Goal: Task Accomplishment & Management: Manage account settings

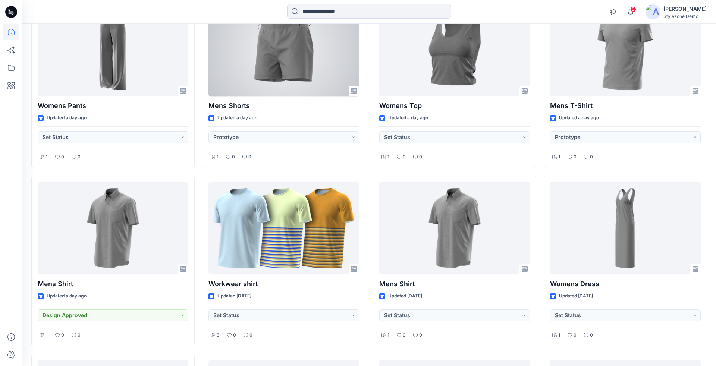
scroll to position [108, 0]
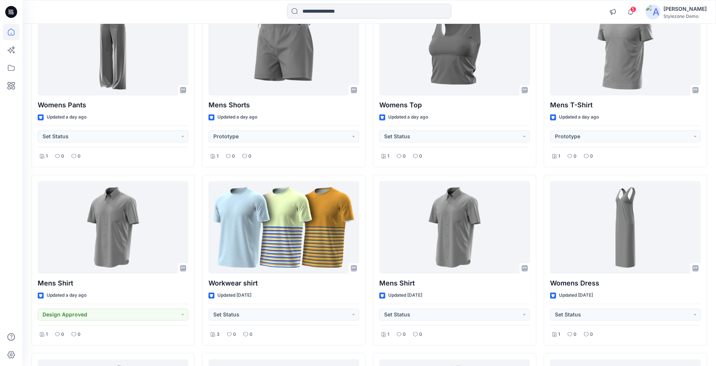
click at [3, 77] on div at bounding box center [11, 183] width 22 height 366
click at [6, 73] on icon at bounding box center [11, 68] width 16 height 16
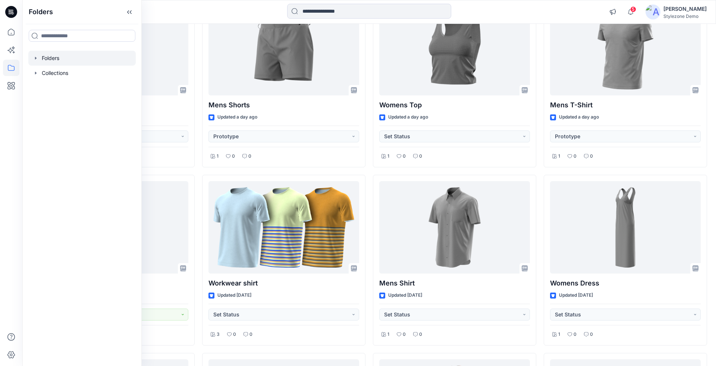
click at [34, 56] on icon "button" at bounding box center [36, 58] width 6 height 6
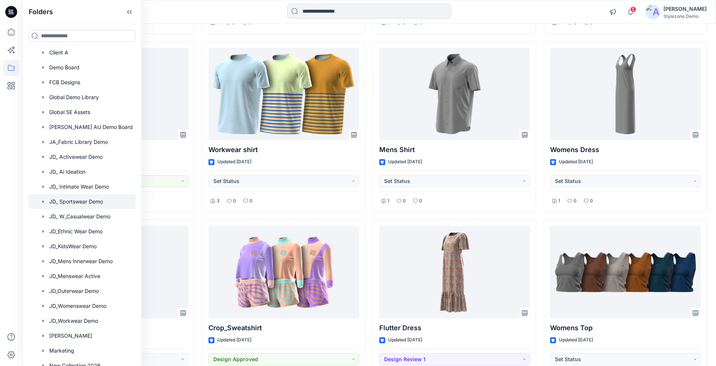
scroll to position [0, 0]
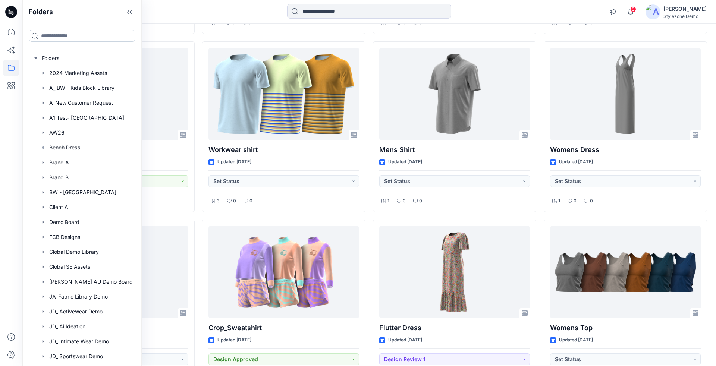
click at [78, 38] on input at bounding box center [82, 36] width 107 height 12
click at [46, 57] on div at bounding box center [82, 58] width 109 height 15
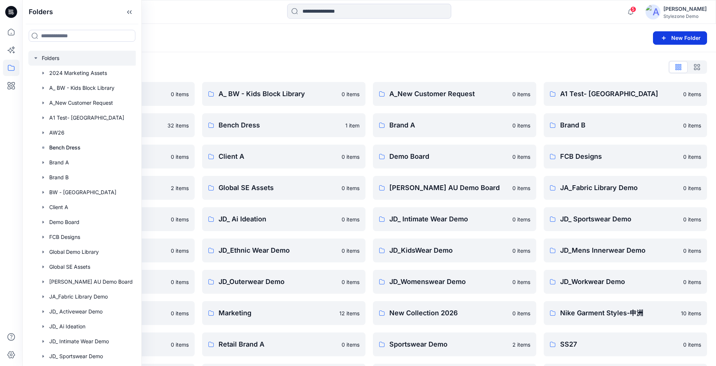
click at [683, 36] on button "New Folder" at bounding box center [680, 37] width 54 height 13
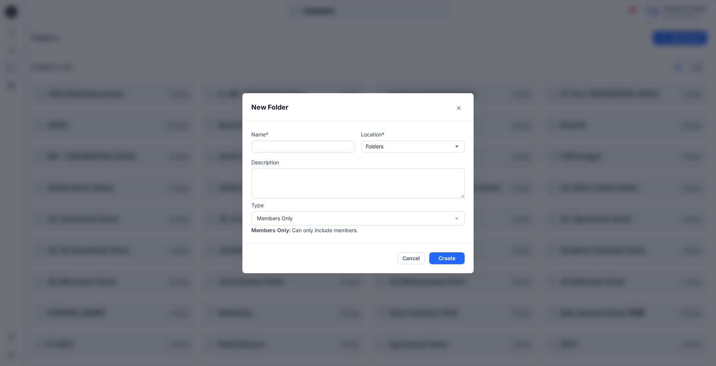
click at [291, 146] on input "text" at bounding box center [303, 147] width 104 height 12
type input "**********"
click at [446, 257] on button "Create" at bounding box center [446, 258] width 35 height 12
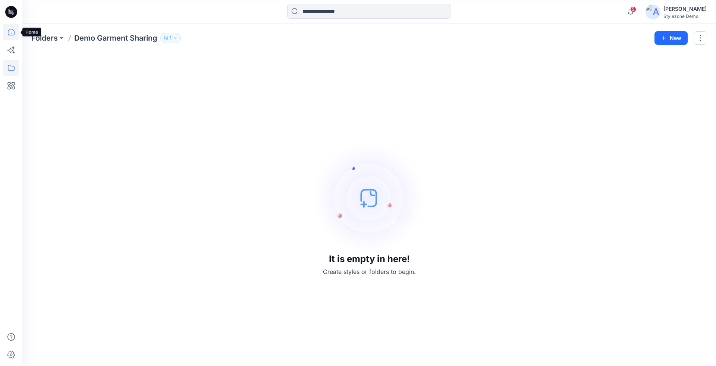
click at [5, 37] on icon at bounding box center [11, 32] width 16 height 16
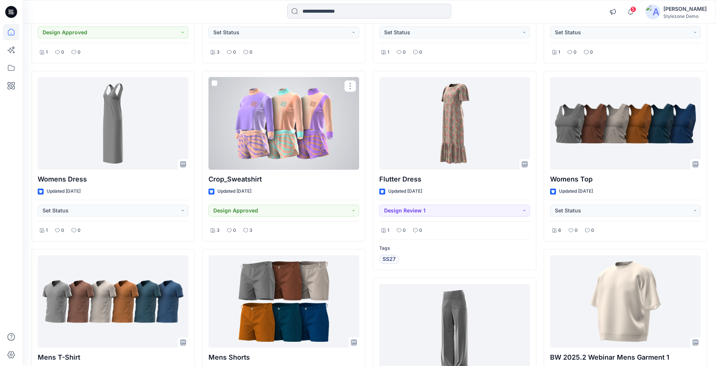
scroll to position [392, 0]
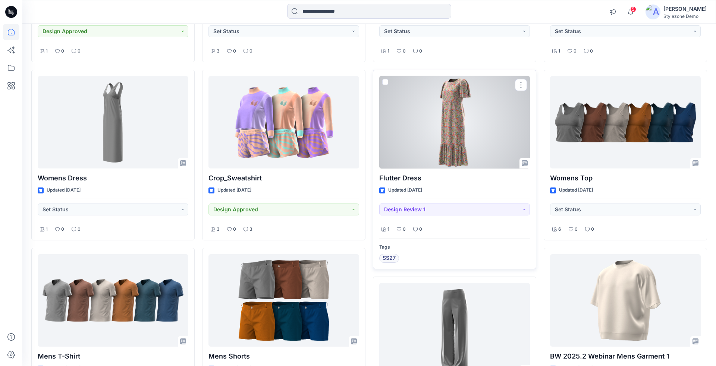
click at [385, 81] on span at bounding box center [385, 82] width 6 height 6
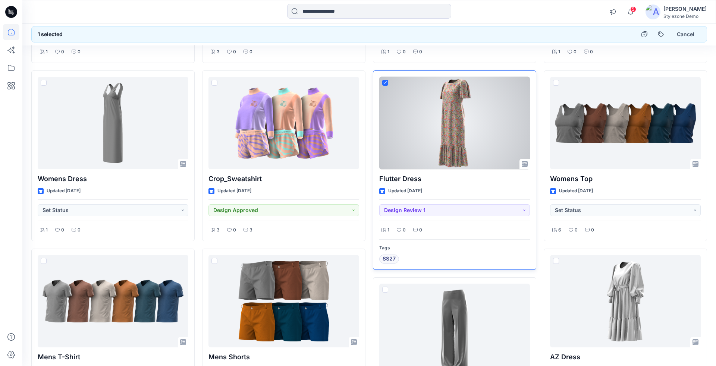
click at [385, 81] on icon at bounding box center [384, 82] width 3 height 3
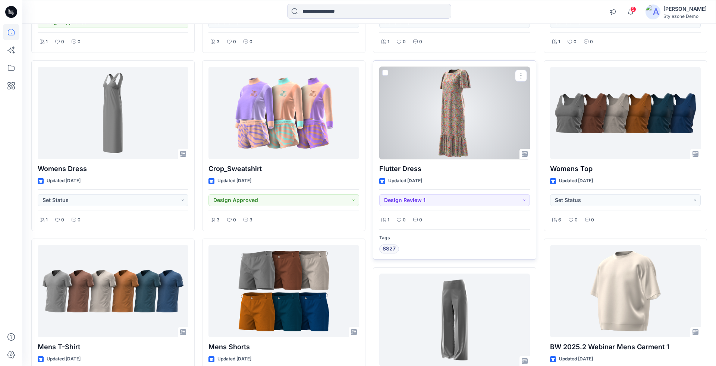
scroll to position [394, 0]
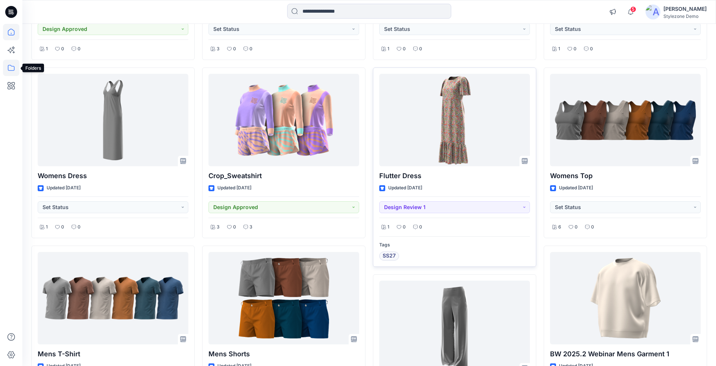
click at [5, 71] on icon at bounding box center [11, 68] width 16 height 16
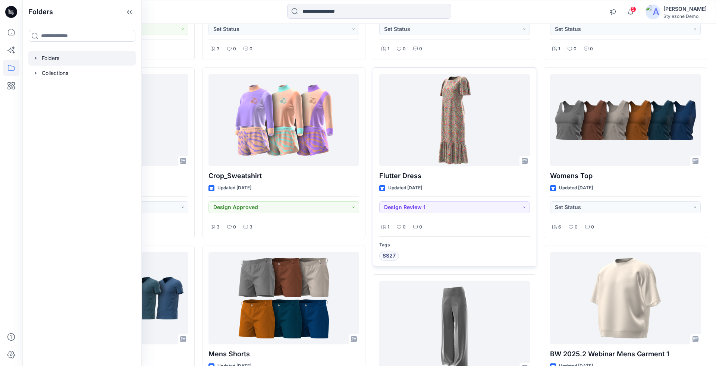
click at [34, 57] on icon "button" at bounding box center [36, 58] width 6 height 6
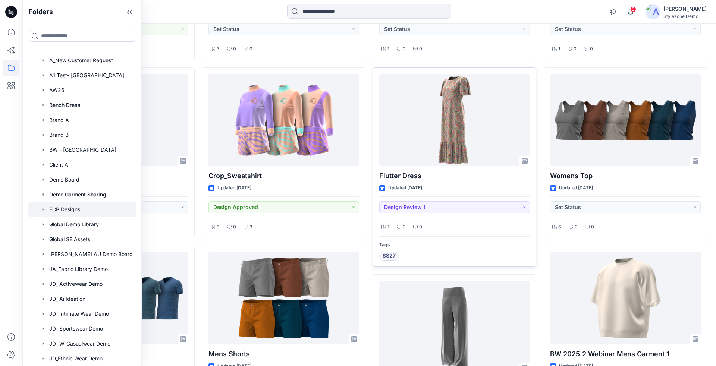
scroll to position [65, 0]
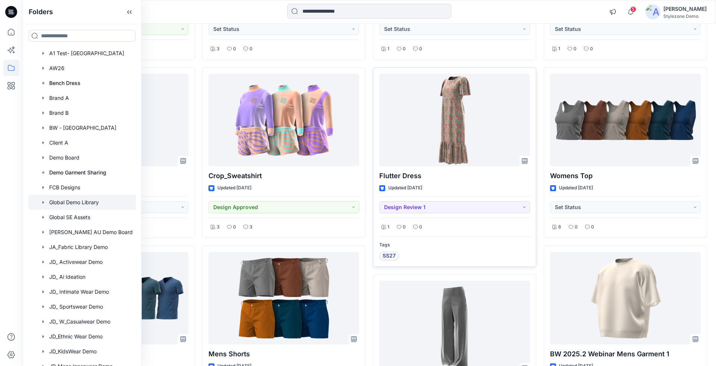
click at [80, 200] on div at bounding box center [82, 202] width 109 height 15
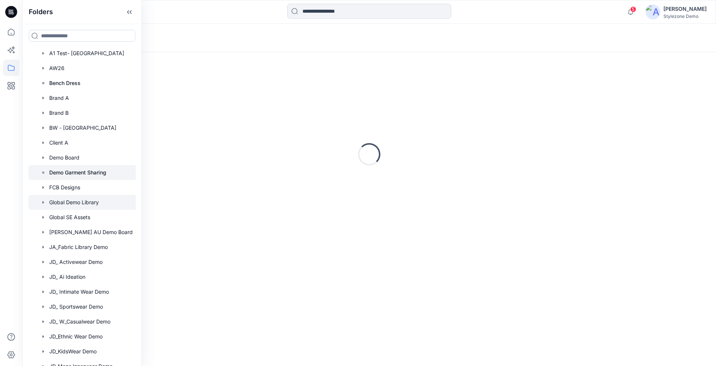
click at [88, 175] on p "Demo Garment Sharing" at bounding box center [77, 172] width 57 height 9
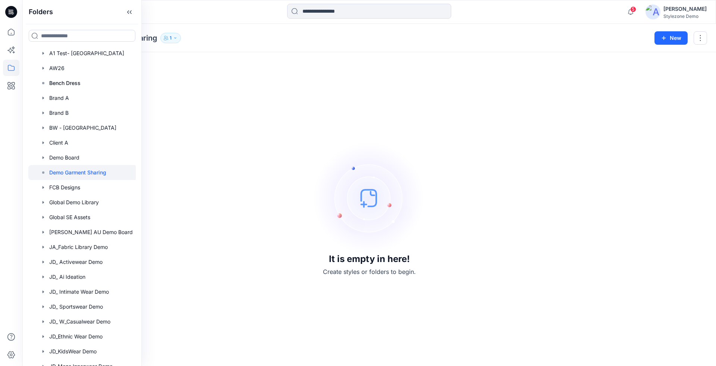
click at [205, 61] on div "It is empty in here! Create styles or folders to begin." at bounding box center [369, 209] width 676 height 296
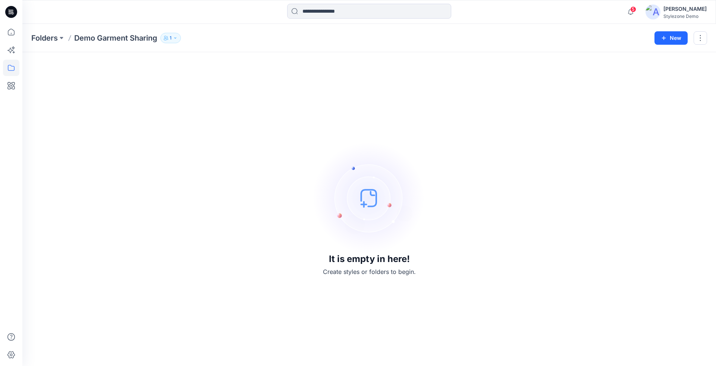
click at [171, 29] on div "Folders Demo Garment Sharing 1 New" at bounding box center [369, 38] width 694 height 28
click at [171, 31] on div "Folders Demo Garment Sharing 1 New" at bounding box center [369, 38] width 694 height 28
click at [173, 35] on button "1" at bounding box center [170, 38] width 21 height 10
click at [263, 56] on button "Manage Users" at bounding box center [261, 59] width 12 height 12
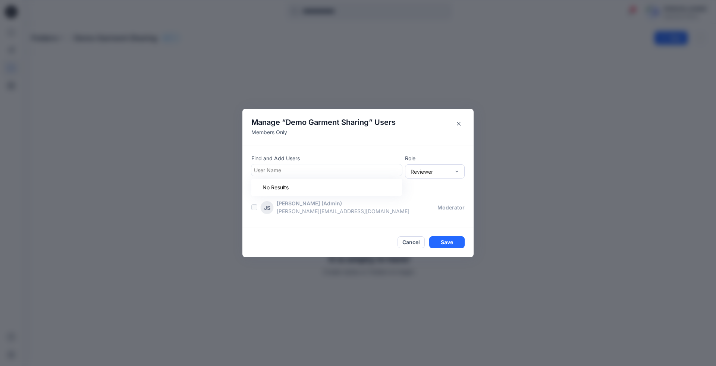
click at [300, 167] on div at bounding box center [326, 170] width 145 height 9
type input "******"
click at [320, 188] on div "SR [PERSON_NAME]" at bounding box center [327, 188] width 142 height 10
click at [419, 173] on div "Reviewer" at bounding box center [431, 171] width 40 height 8
click at [433, 216] on div "Moderator" at bounding box center [435, 212] width 57 height 13
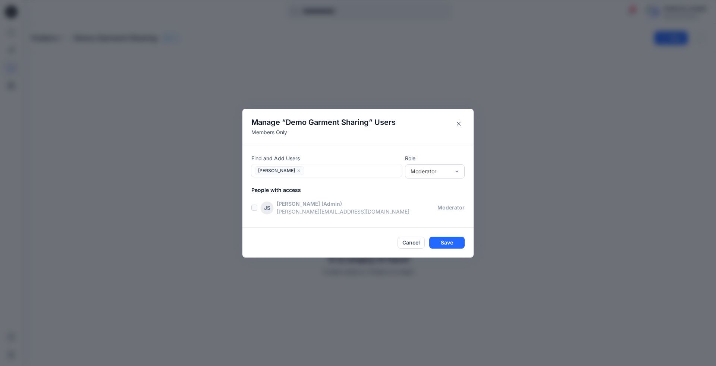
click at [255, 208] on label at bounding box center [254, 208] width 6 height 6
click at [445, 242] on button "Save" at bounding box center [446, 243] width 35 height 12
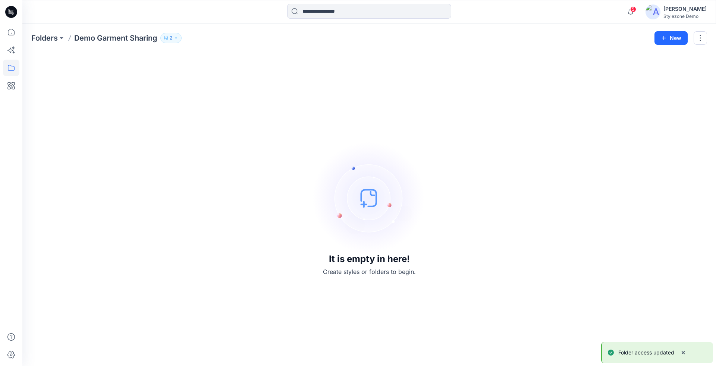
click at [672, 10] on div "[PERSON_NAME]" at bounding box center [684, 8] width 43 height 9
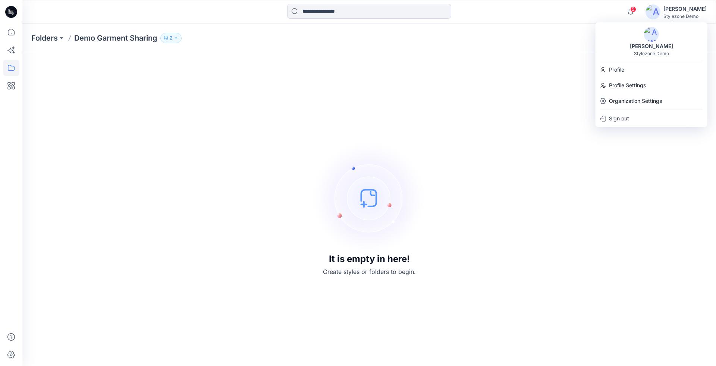
click at [385, 60] on div "It is empty in here! Create styles or folders to begin." at bounding box center [369, 209] width 694 height 314
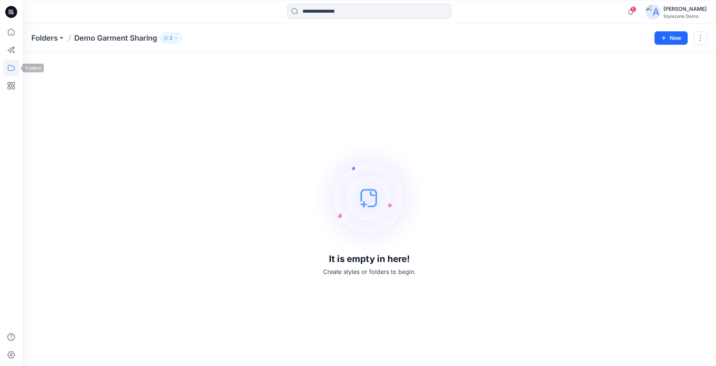
click at [10, 69] on icon at bounding box center [11, 68] width 16 height 16
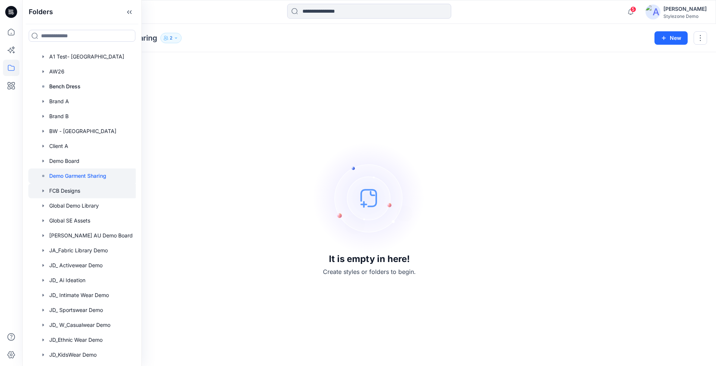
scroll to position [69, 0]
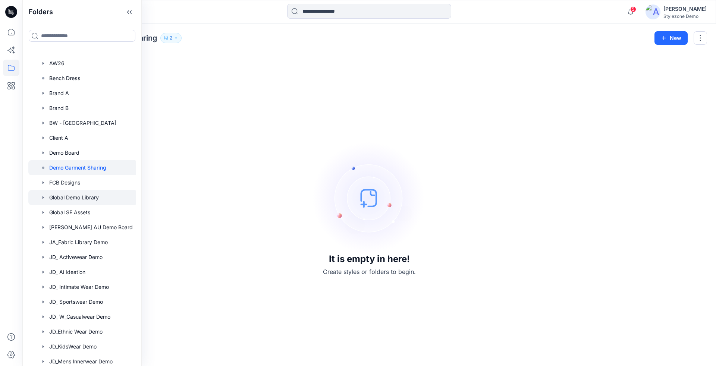
click at [74, 200] on div at bounding box center [82, 197] width 109 height 15
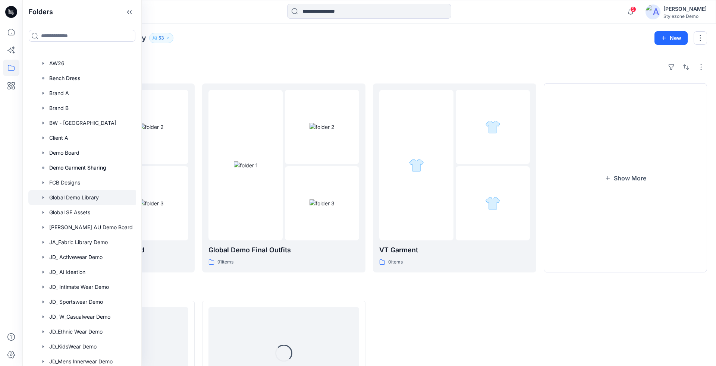
click at [313, 290] on h4 "Styles" at bounding box center [369, 289] width 676 height 9
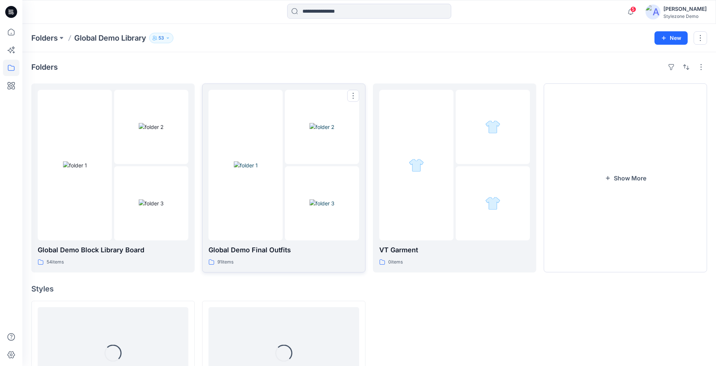
click at [339, 192] on div at bounding box center [322, 203] width 74 height 74
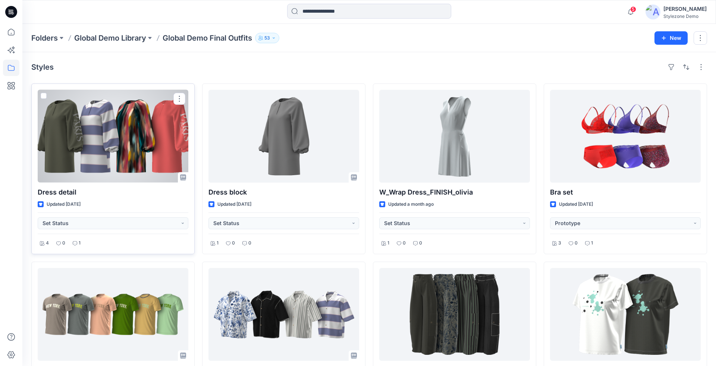
click at [43, 94] on span at bounding box center [44, 96] width 6 height 6
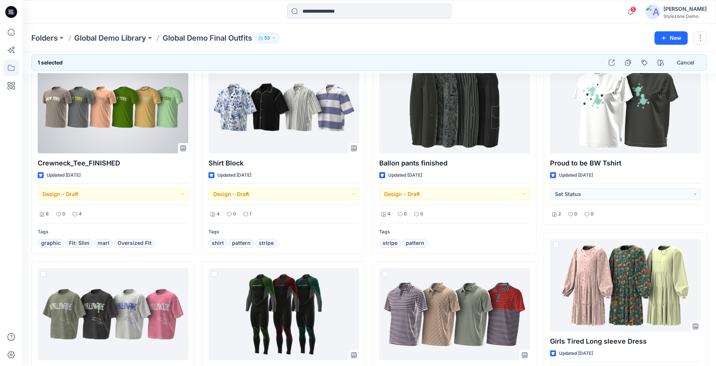
scroll to position [217, 0]
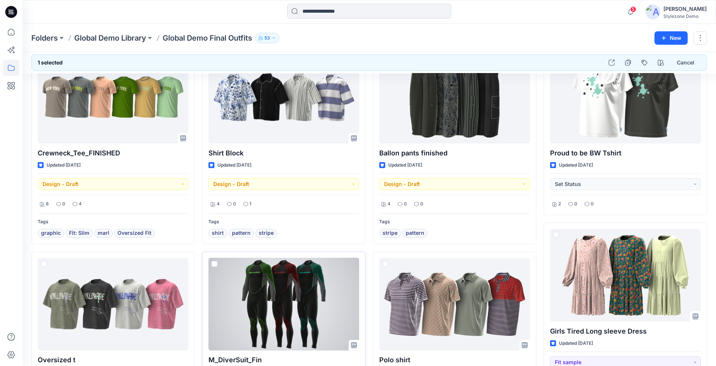
click at [214, 261] on span at bounding box center [214, 264] width 6 height 6
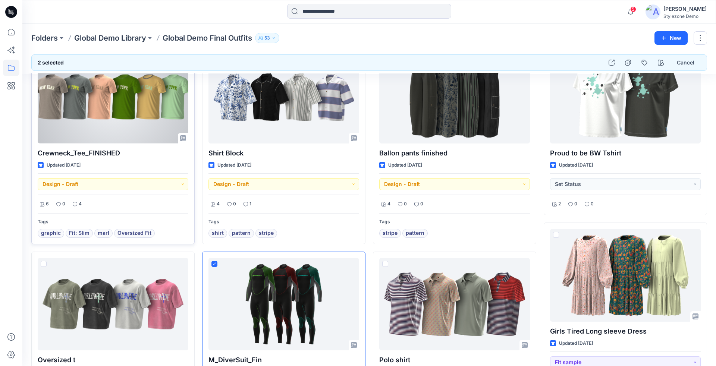
drag, startPoint x: 52, startPoint y: 279, endPoint x: 82, endPoint y: 222, distance: 64.6
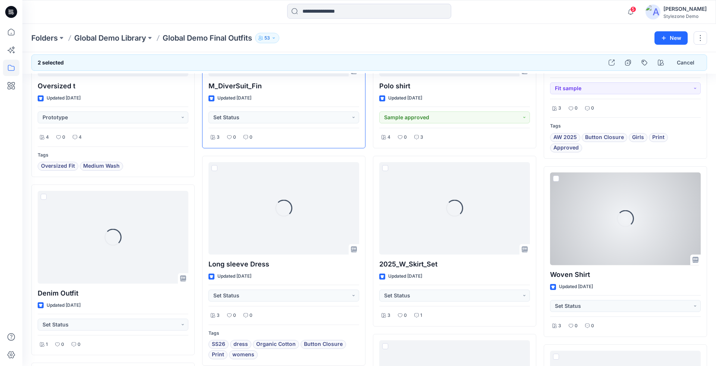
scroll to position [491, 0]
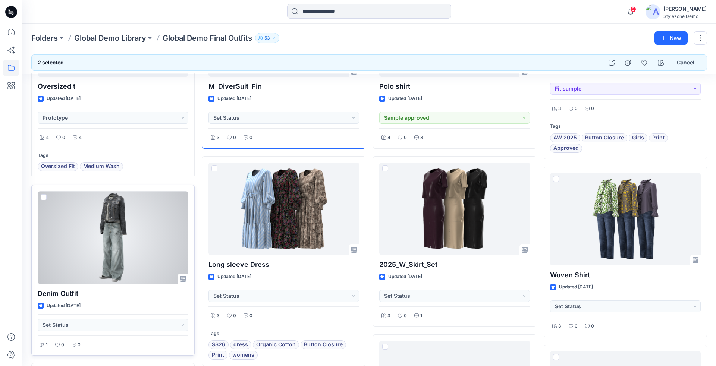
click at [43, 194] on span at bounding box center [44, 197] width 6 height 6
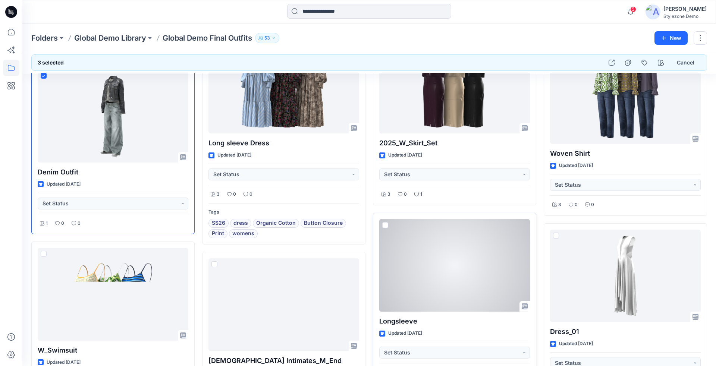
scroll to position [610, 0]
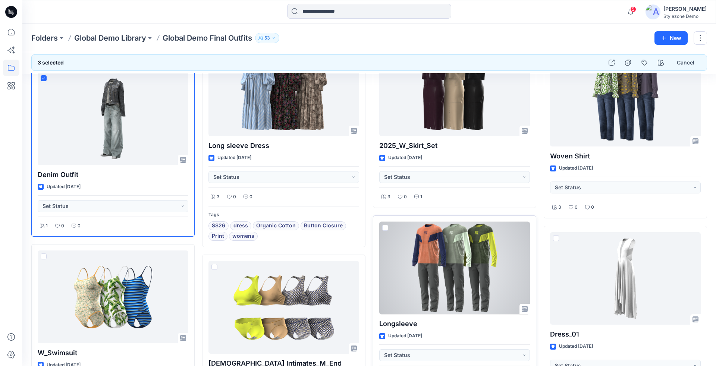
click at [383, 225] on span at bounding box center [385, 228] width 6 height 6
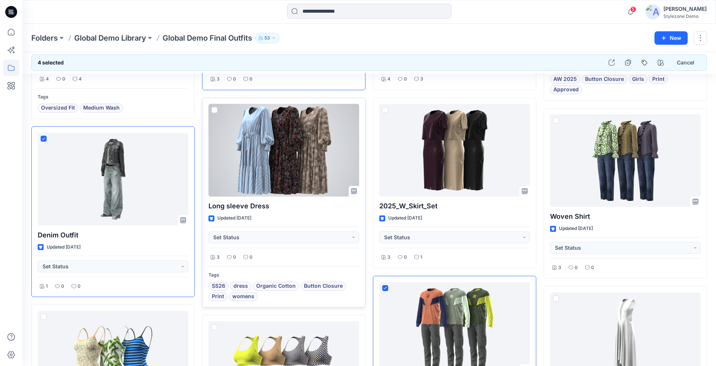
scroll to position [546, 0]
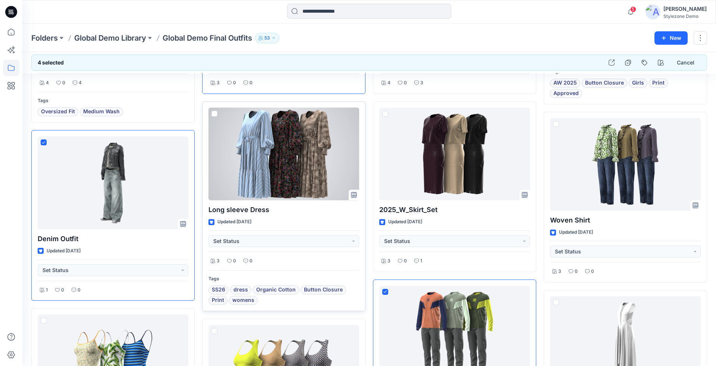
click at [216, 112] on span at bounding box center [214, 114] width 6 height 6
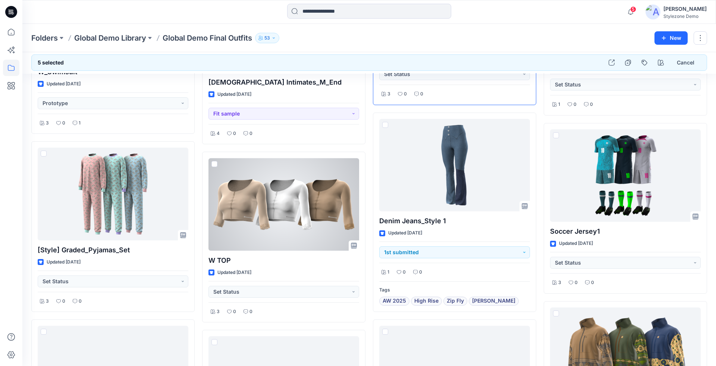
scroll to position [896, 0]
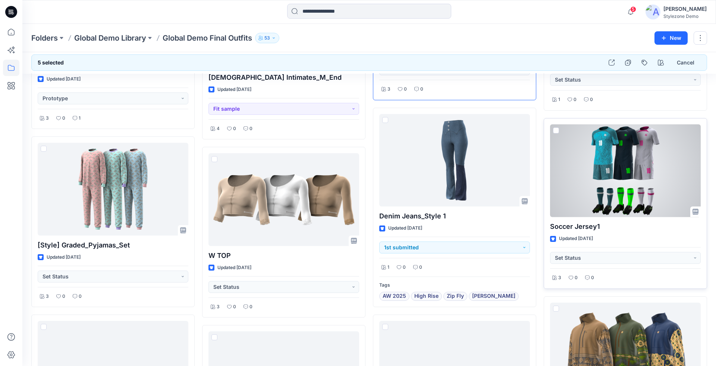
click at [556, 128] on span at bounding box center [556, 131] width 6 height 6
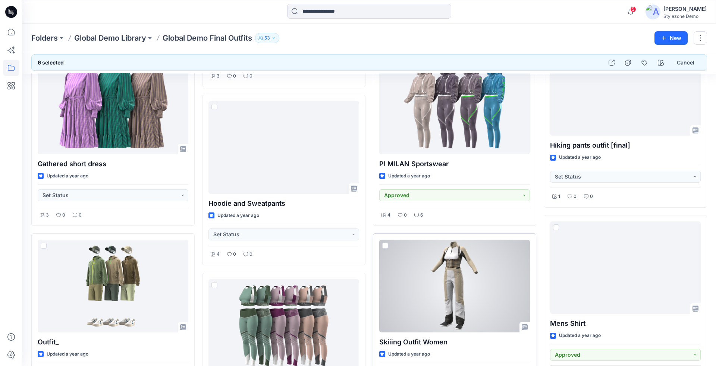
scroll to position [1690, 0]
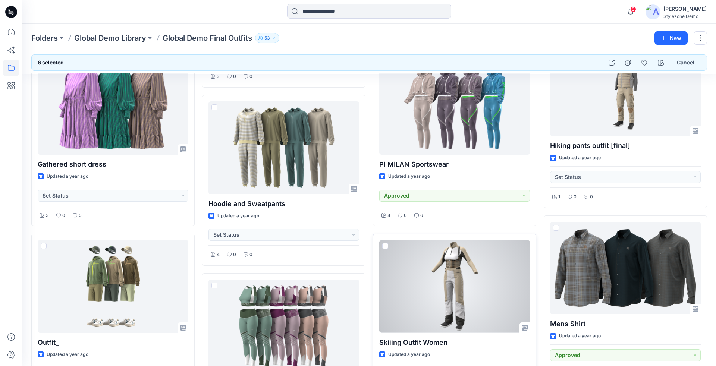
click at [386, 243] on span at bounding box center [385, 246] width 6 height 6
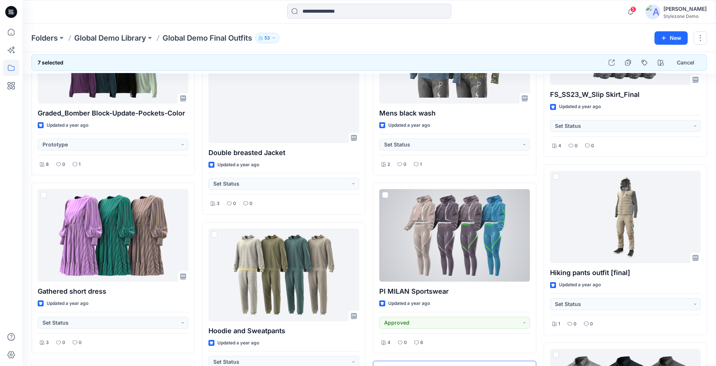
scroll to position [1564, 0]
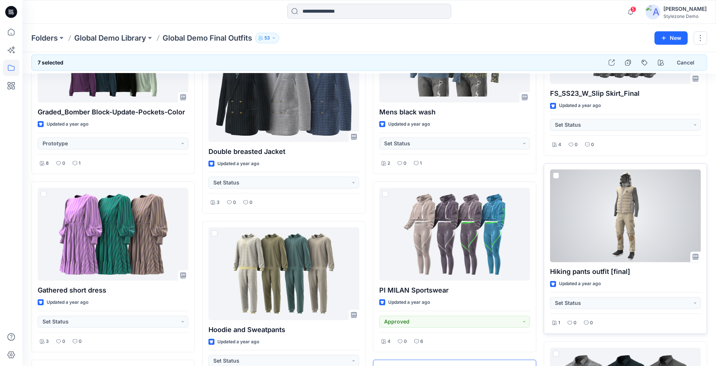
click at [556, 173] on span at bounding box center [556, 176] width 6 height 6
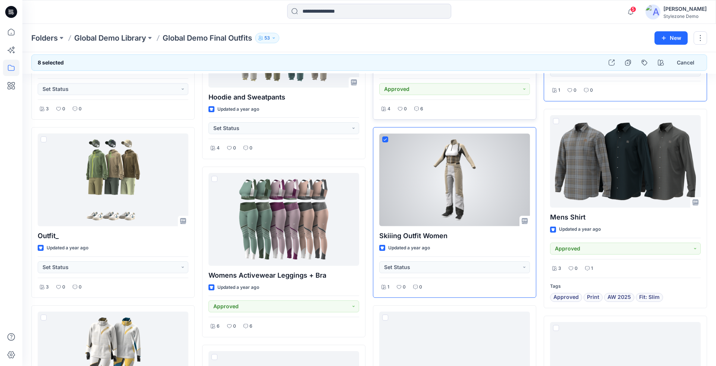
scroll to position [1801, 0]
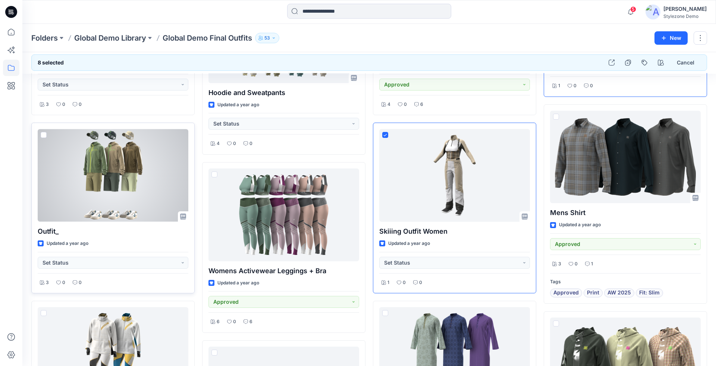
click at [42, 132] on span at bounding box center [44, 135] width 6 height 6
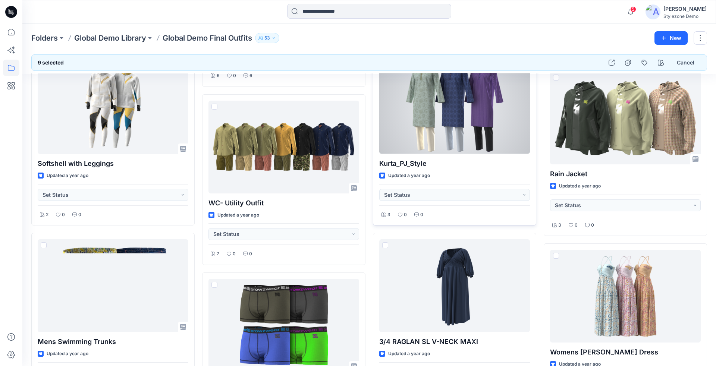
scroll to position [2036, 0]
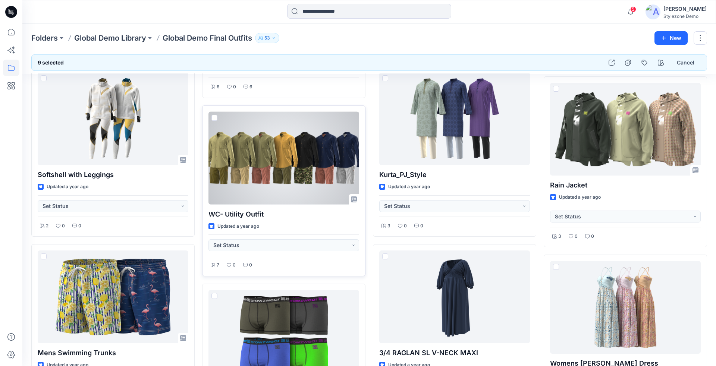
click at [215, 115] on span at bounding box center [214, 118] width 6 height 6
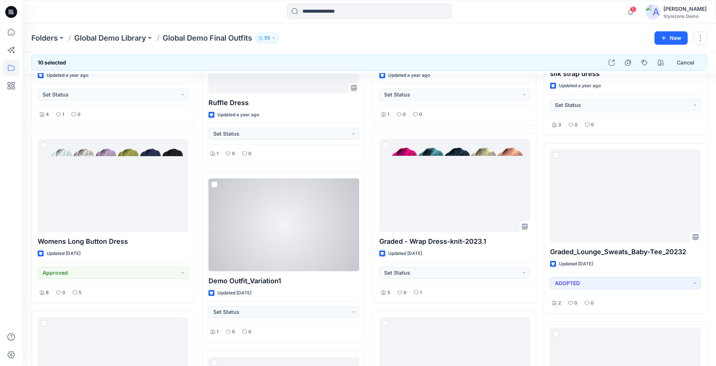
scroll to position [2513, 0]
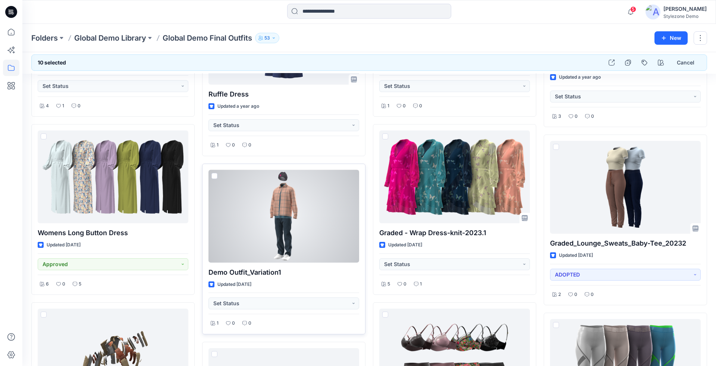
click at [215, 173] on span at bounding box center [214, 176] width 6 height 6
click at [215, 175] on icon at bounding box center [214, 176] width 3 height 2
click at [215, 173] on span at bounding box center [214, 176] width 6 height 6
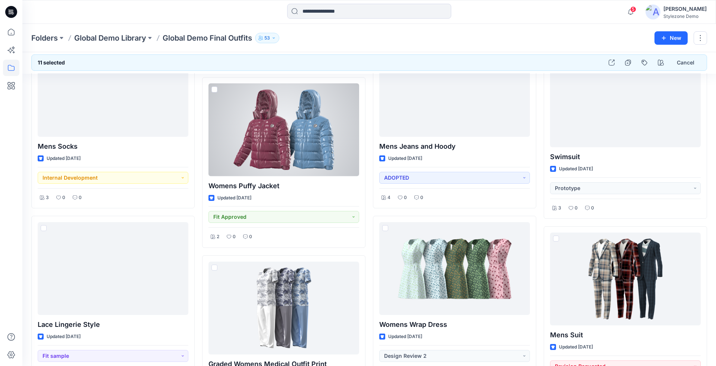
scroll to position [3670, 0]
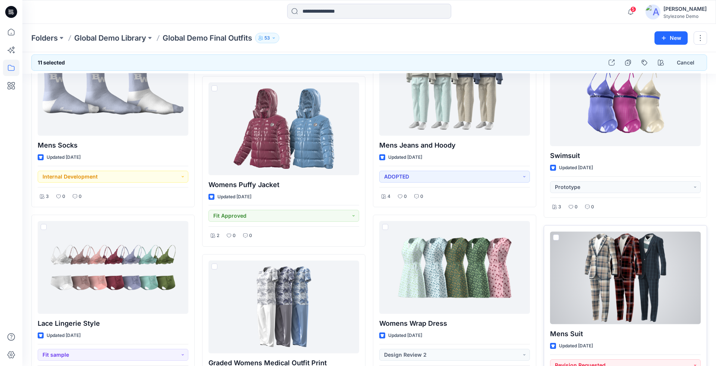
click at [556, 235] on span at bounding box center [556, 238] width 6 height 6
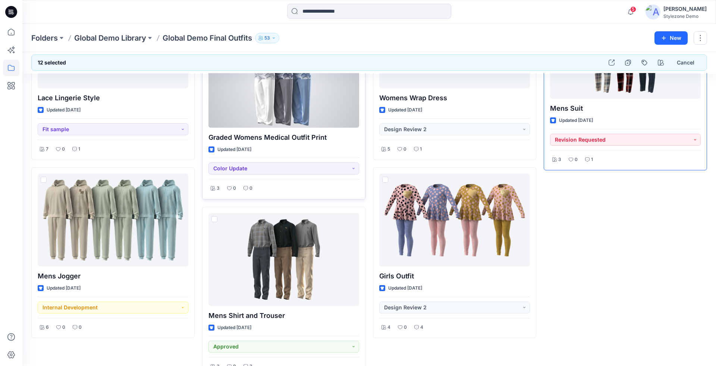
scroll to position [3904, 0]
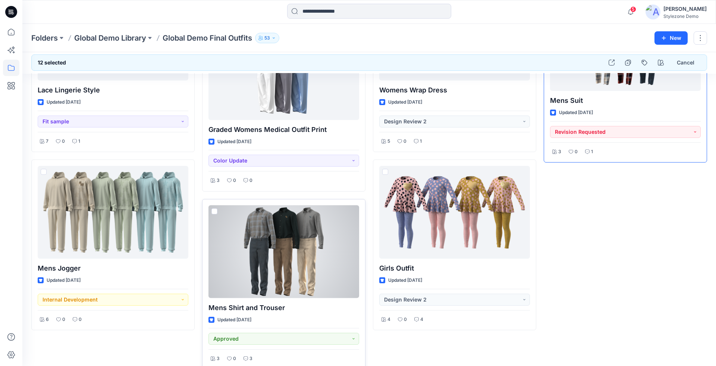
click at [216, 208] on span at bounding box center [214, 211] width 6 height 6
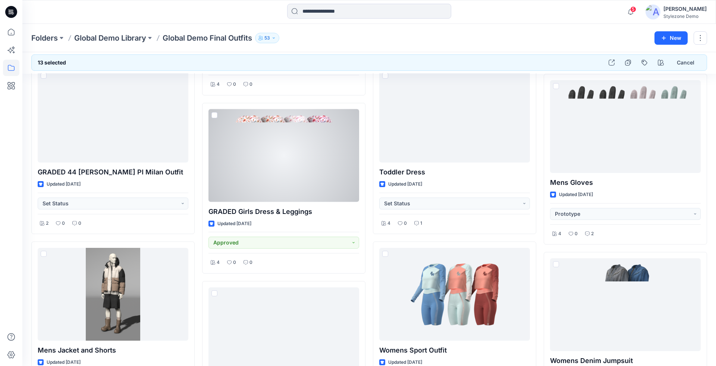
scroll to position [3290, 0]
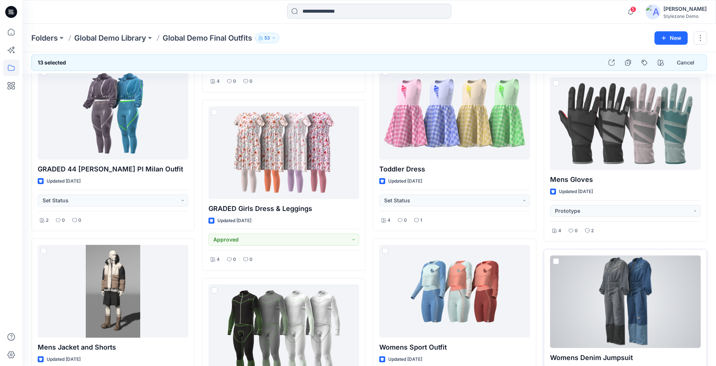
click at [556, 258] on span at bounding box center [556, 261] width 6 height 6
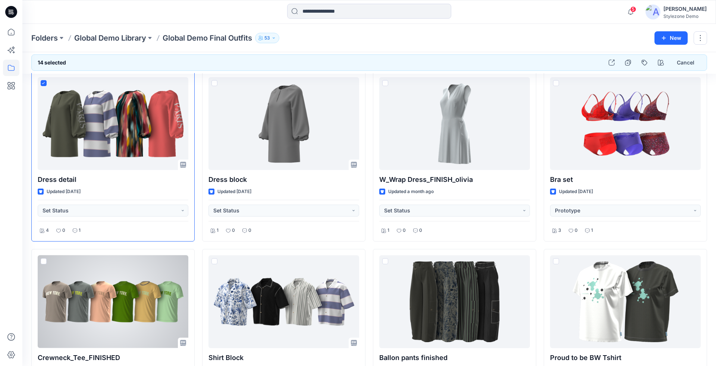
scroll to position [0, 0]
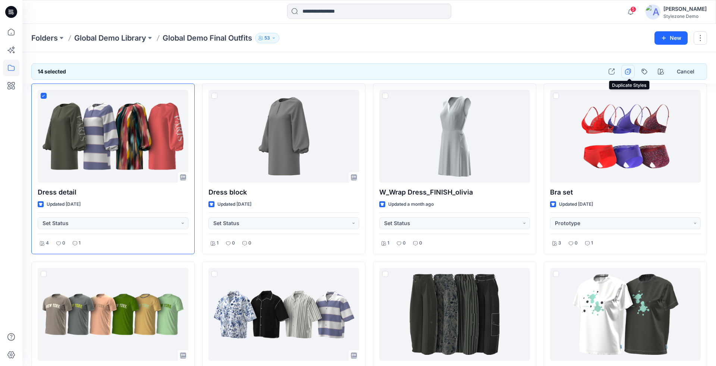
click at [631, 71] on icon "button" at bounding box center [629, 71] width 4 height 4
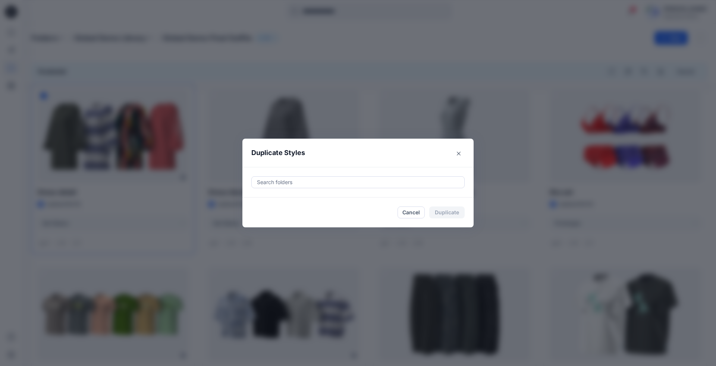
click at [351, 189] on div "Search folders" at bounding box center [357, 182] width 231 height 31
click at [357, 182] on div at bounding box center [358, 182] width 204 height 9
type input "*"
click at [262, 200] on div at bounding box center [263, 201] width 6 height 6
type input "*"
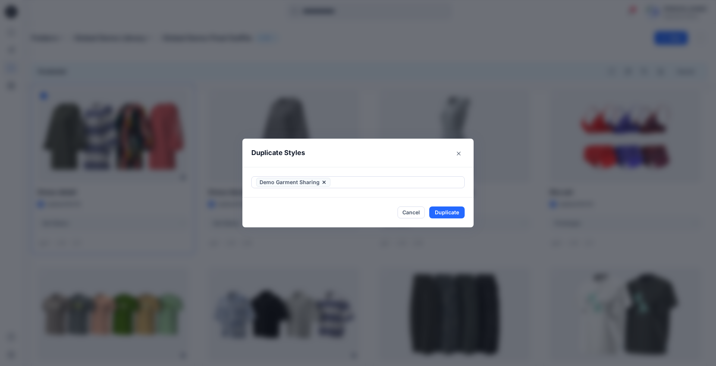
click at [367, 159] on header "Duplicate Styles" at bounding box center [350, 153] width 216 height 28
click at [436, 210] on button "Duplicate" at bounding box center [446, 213] width 35 height 12
click at [453, 211] on button "Close" at bounding box center [452, 213] width 24 height 12
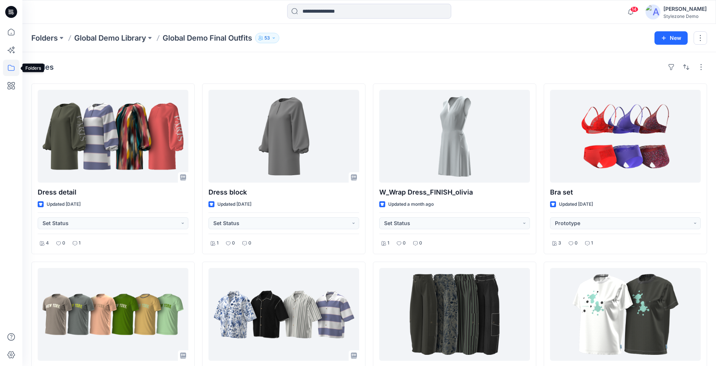
click at [5, 66] on icon at bounding box center [11, 68] width 16 height 16
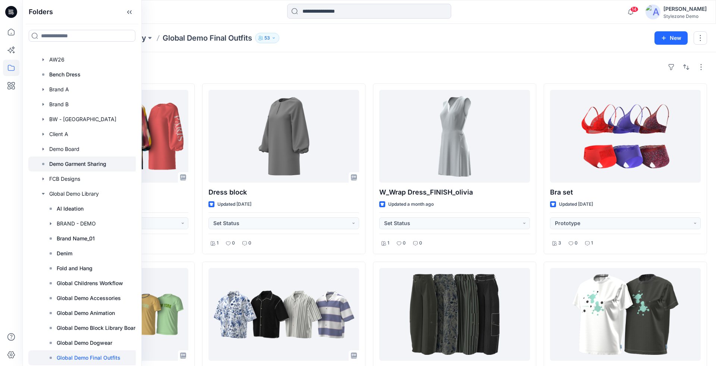
scroll to position [78, 0]
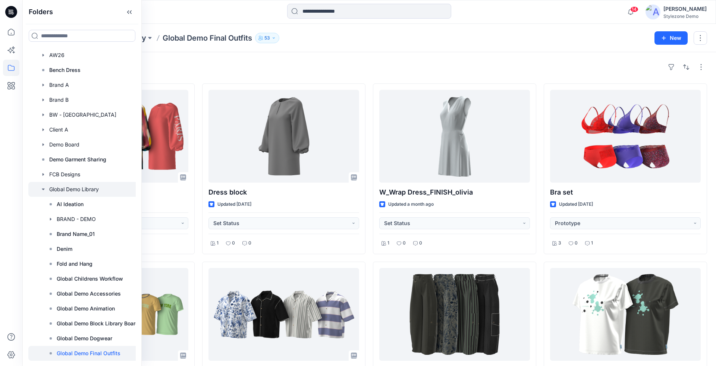
click at [43, 189] on icon "button" at bounding box center [43, 189] width 3 height 1
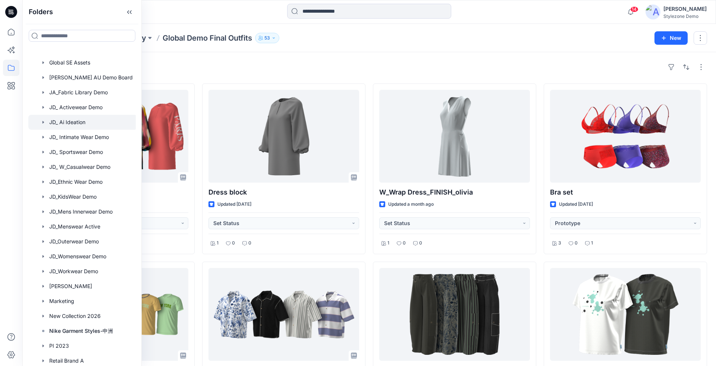
scroll to position [220, 0]
click at [79, 229] on div at bounding box center [82, 225] width 109 height 15
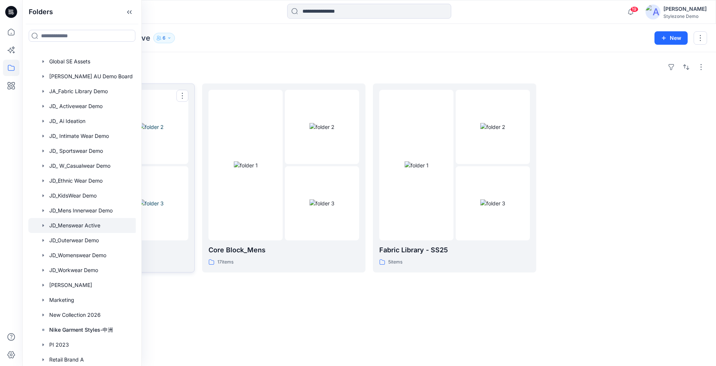
click at [164, 200] on img at bounding box center [151, 204] width 25 height 8
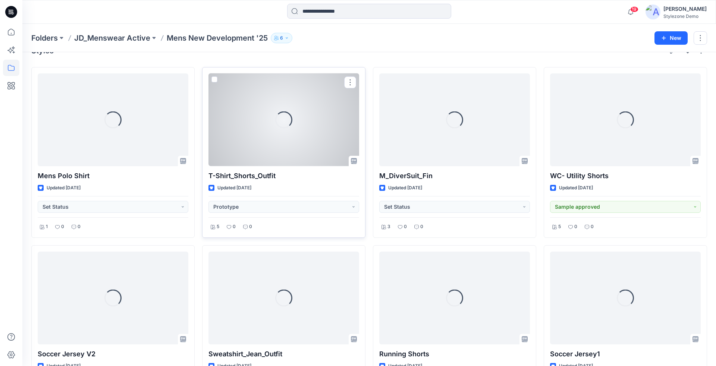
scroll to position [17, 0]
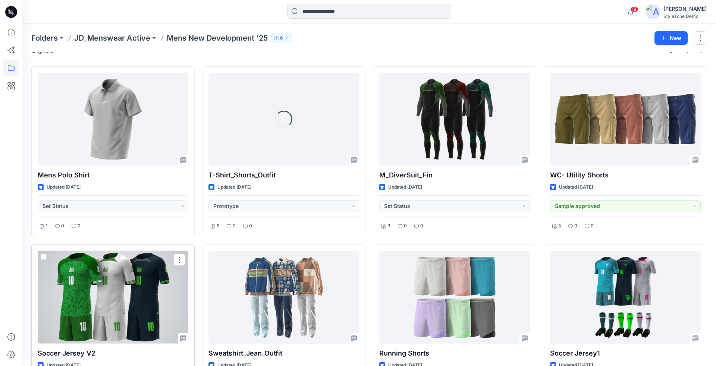
click at [44, 255] on span at bounding box center [44, 257] width 6 height 6
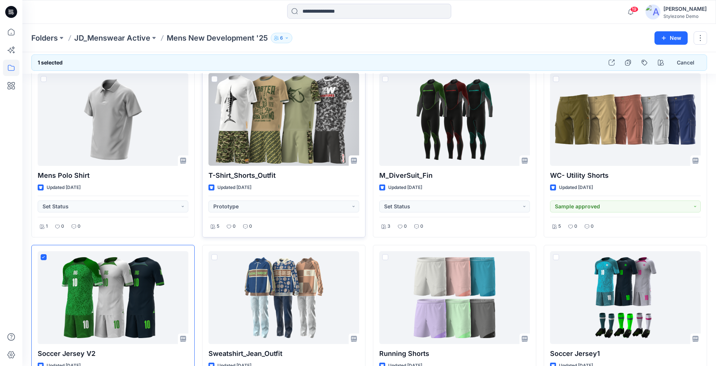
click at [214, 78] on span at bounding box center [214, 79] width 6 height 6
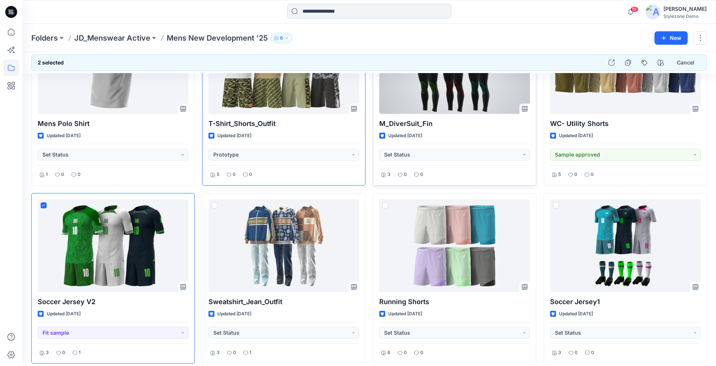
scroll to position [73, 0]
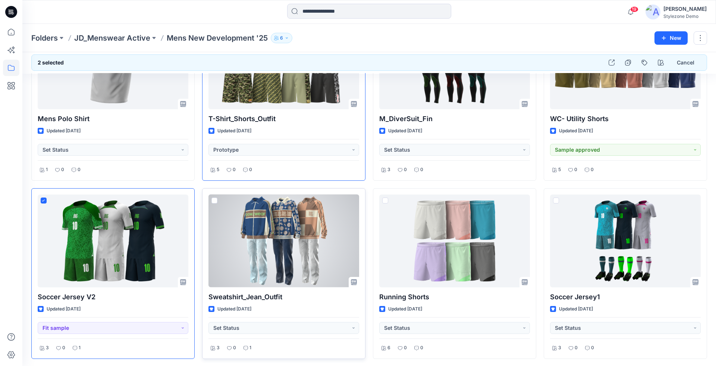
click at [215, 200] on span at bounding box center [214, 201] width 6 height 6
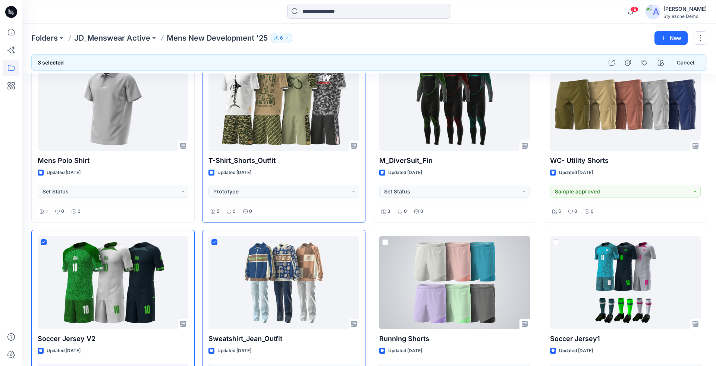
scroll to position [29, 0]
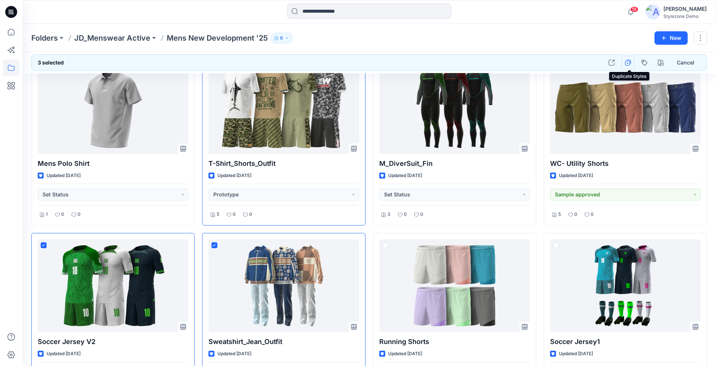
click at [630, 61] on icon "button" at bounding box center [627, 62] width 5 height 5
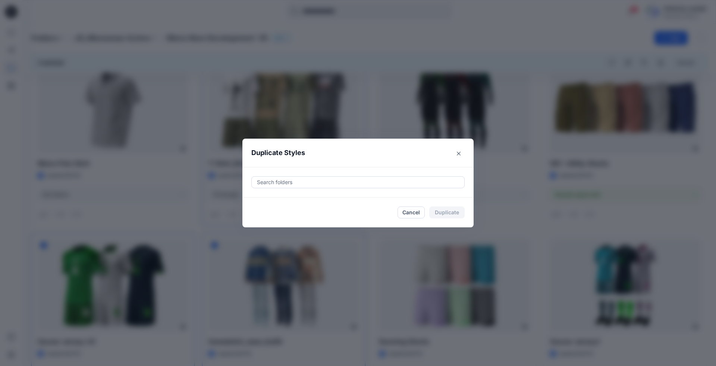
click at [376, 184] on div at bounding box center [358, 182] width 204 height 9
type input "*"
click at [348, 200] on div "Demo Garment Sharing Folders" at bounding box center [358, 205] width 203 height 17
type input "*"
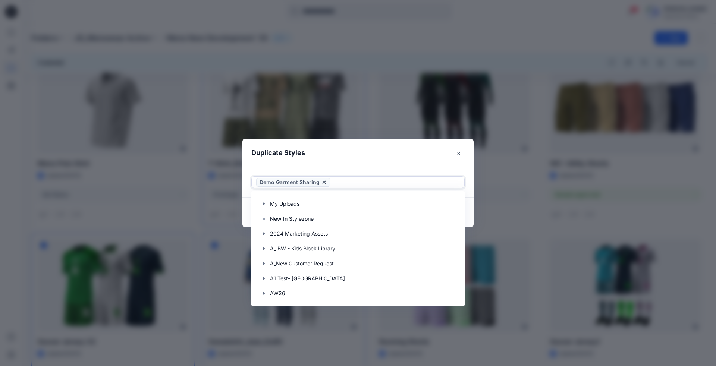
click at [374, 159] on header "Duplicate Styles" at bounding box center [350, 153] width 216 height 28
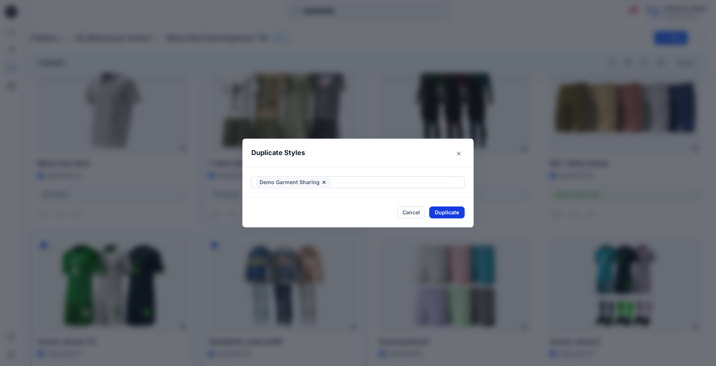
click at [453, 210] on button "Duplicate" at bounding box center [446, 213] width 35 height 12
click at [462, 153] on button "Close" at bounding box center [459, 154] width 12 height 12
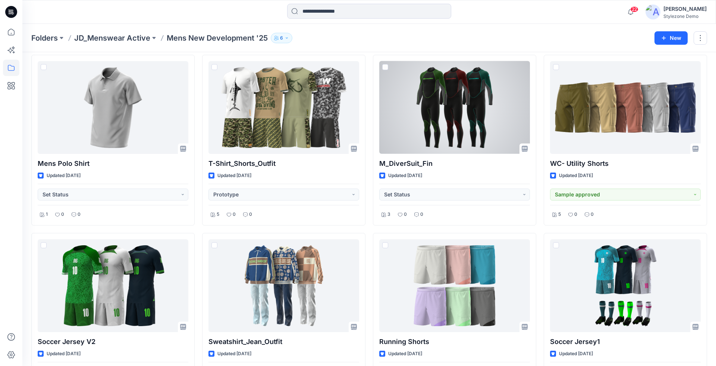
scroll to position [29, 0]
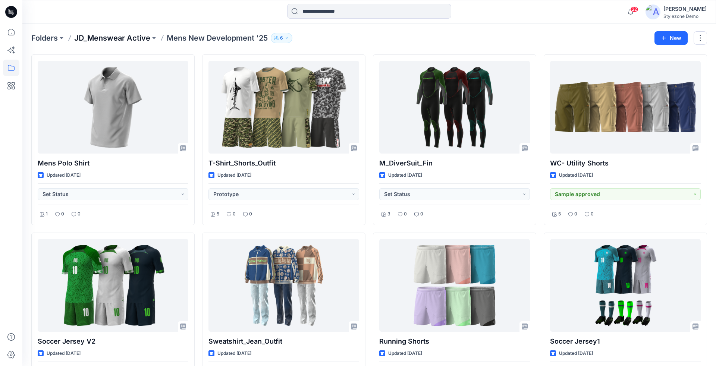
click at [133, 36] on p "JD_Menswear Active" at bounding box center [112, 38] width 76 height 10
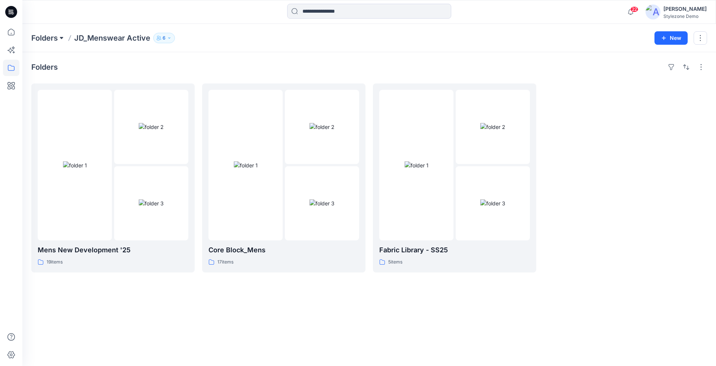
click at [63, 36] on button at bounding box center [61, 38] width 7 height 10
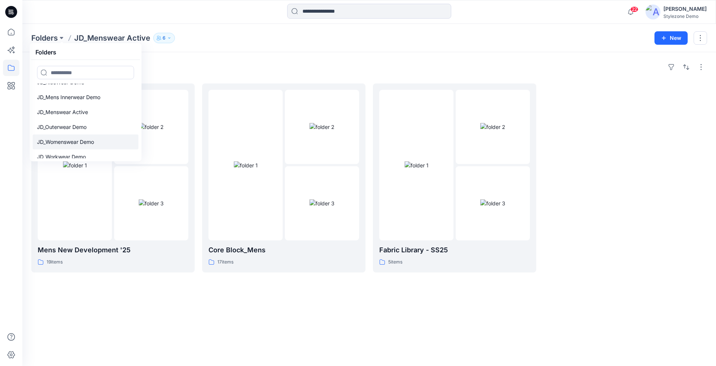
click at [79, 136] on link "JD_Womenswear Demo" at bounding box center [85, 142] width 106 height 15
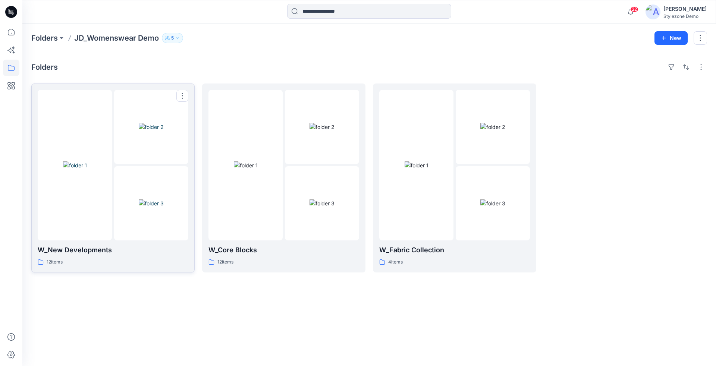
click at [159, 169] on div at bounding box center [151, 203] width 74 height 74
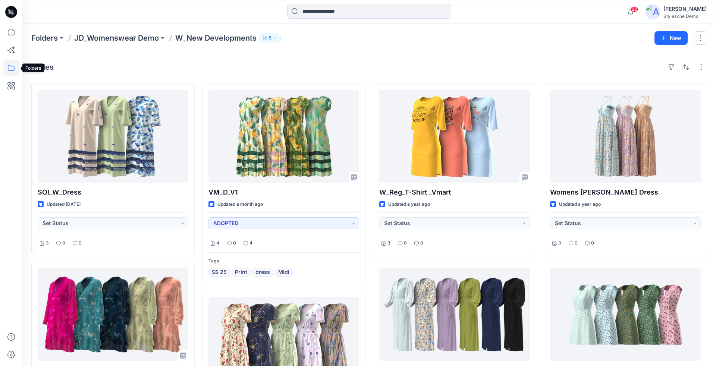
click at [15, 66] on icon at bounding box center [11, 68] width 16 height 16
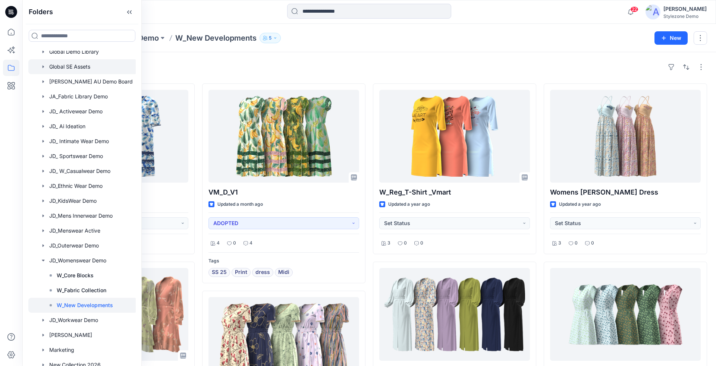
scroll to position [216, 0]
click at [86, 244] on div at bounding box center [82, 245] width 109 height 15
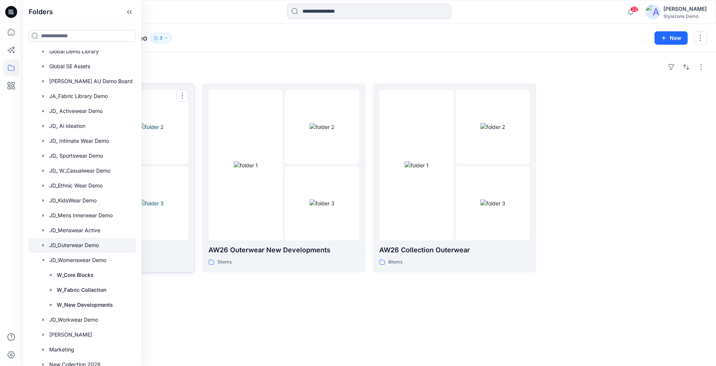
click at [169, 245] on p "AA_Blocks_Outerwear" at bounding box center [113, 250] width 151 height 10
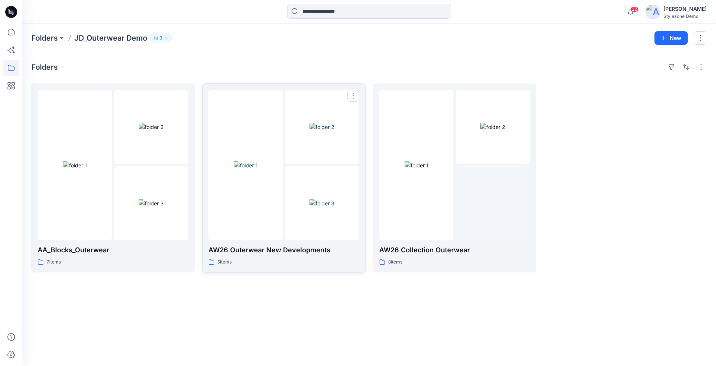
click at [316, 207] on img at bounding box center [322, 204] width 25 height 8
click at [310, 207] on img at bounding box center [322, 204] width 25 height 8
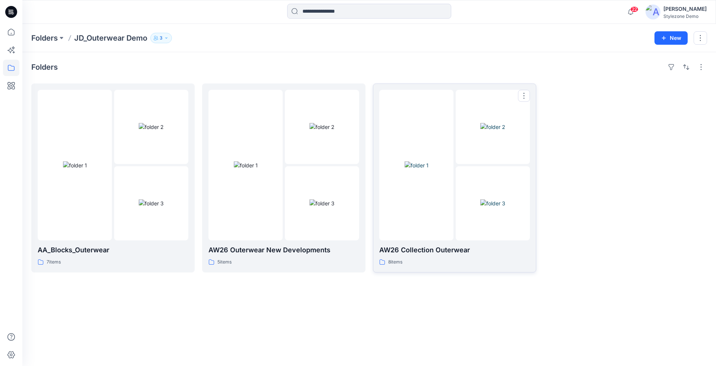
click at [415, 209] on div at bounding box center [416, 165] width 74 height 151
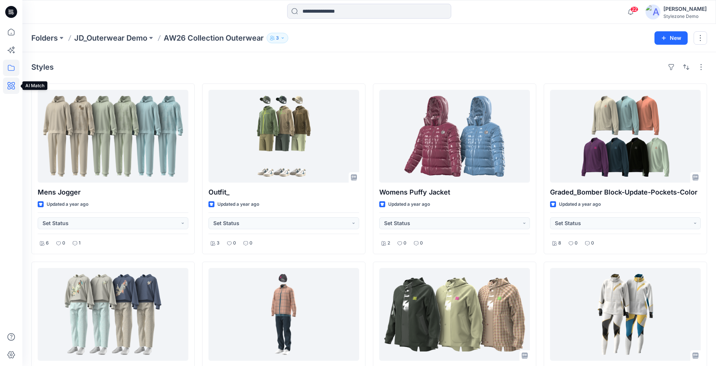
click at [11, 85] on icon at bounding box center [11, 86] width 2 height 2
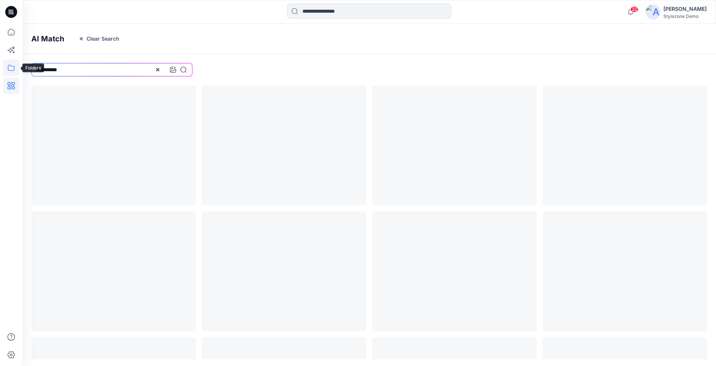
click at [11, 67] on icon at bounding box center [11, 68] width 16 height 16
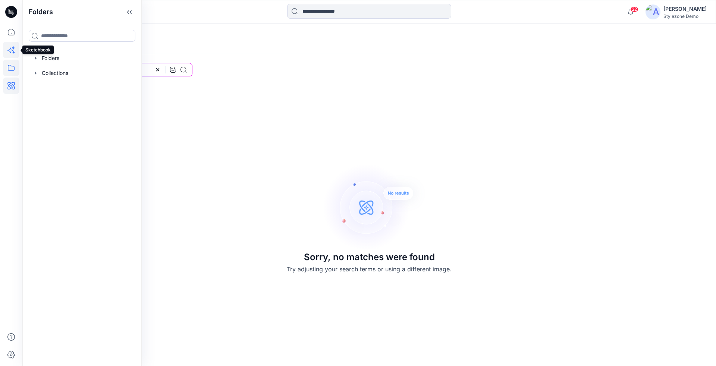
click at [9, 54] on icon at bounding box center [11, 50] width 16 height 16
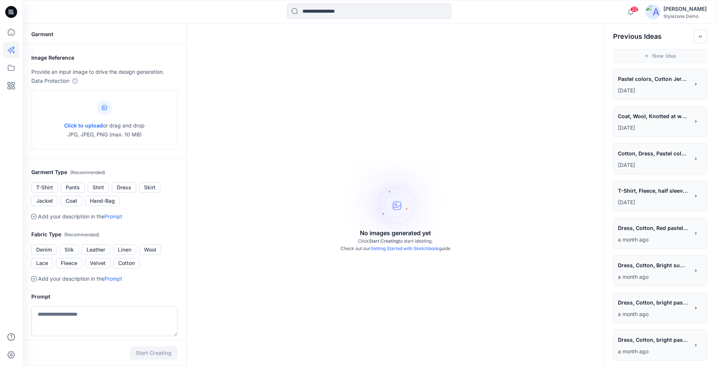
click at [687, 14] on div "Stylezone Demo" at bounding box center [684, 16] width 43 height 6
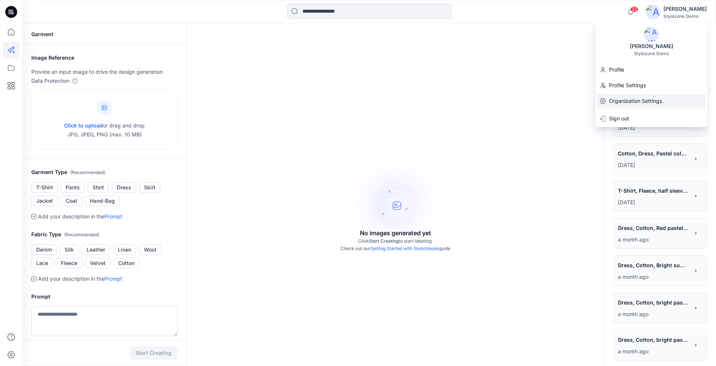
click at [627, 99] on p "Organization Settings" at bounding box center [635, 101] width 53 height 9
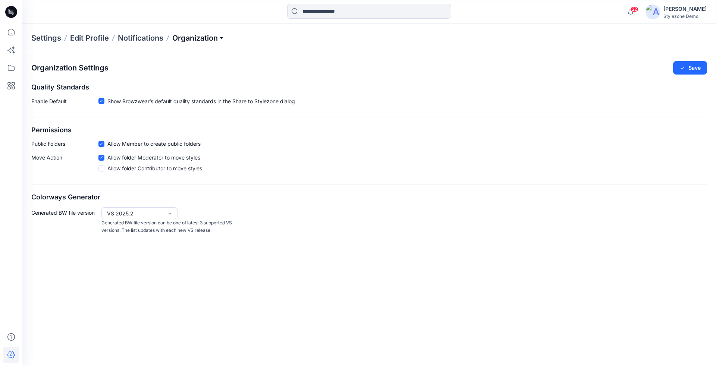
click at [193, 34] on p "Organization" at bounding box center [198, 38] width 52 height 10
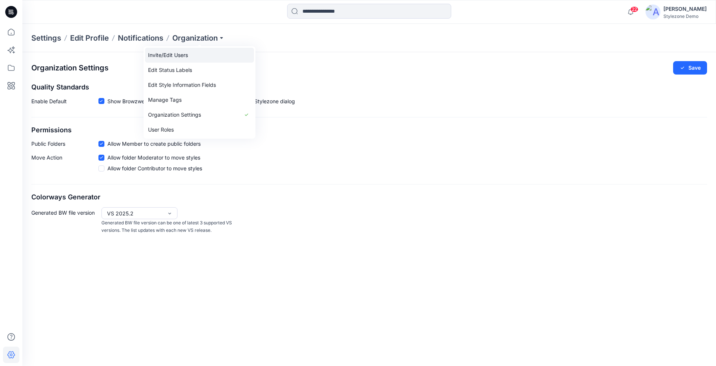
click at [175, 56] on link "Invite/Edit Users" at bounding box center [199, 55] width 109 height 15
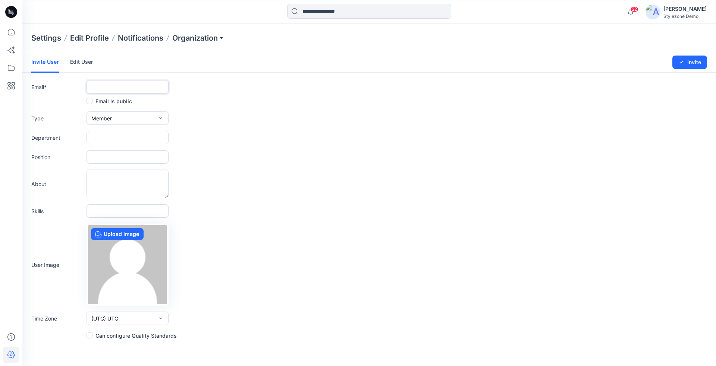
click at [116, 89] on input "text" at bounding box center [128, 86] width 82 height 13
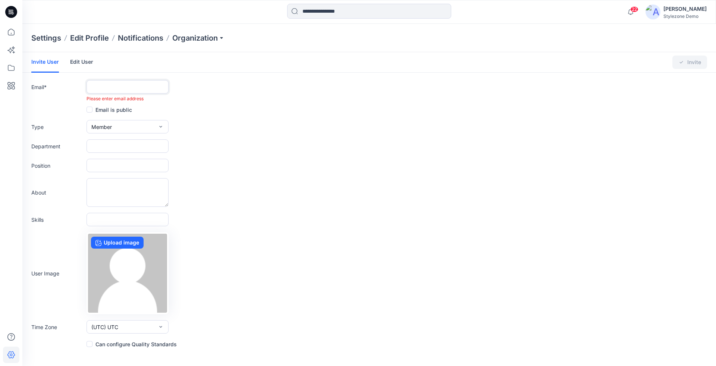
paste input "**********"
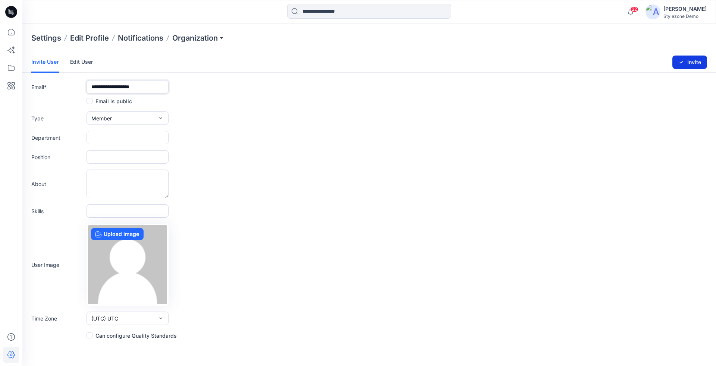
type input "**********"
click at [687, 63] on button "Invite" at bounding box center [689, 62] width 35 height 13
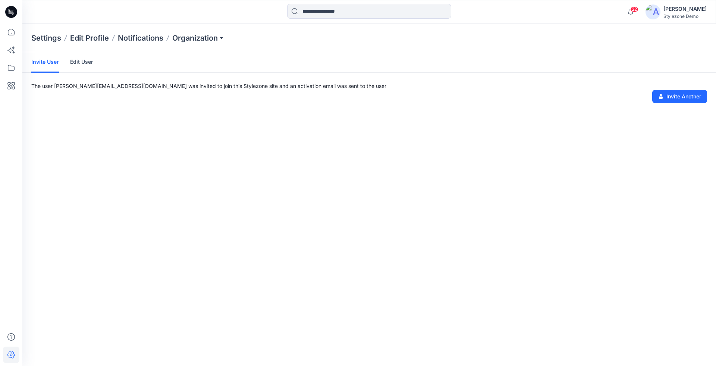
click at [593, 154] on div "Invite User Edit User The user [PERSON_NAME][EMAIL_ADDRESS][DOMAIN_NAME] was in…" at bounding box center [369, 209] width 694 height 314
click at [13, 69] on icon at bounding box center [11, 68] width 16 height 16
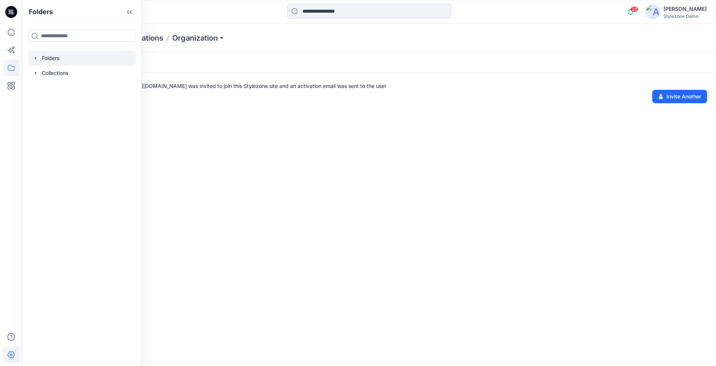
click at [35, 58] on icon "button" at bounding box center [36, 58] width 6 height 6
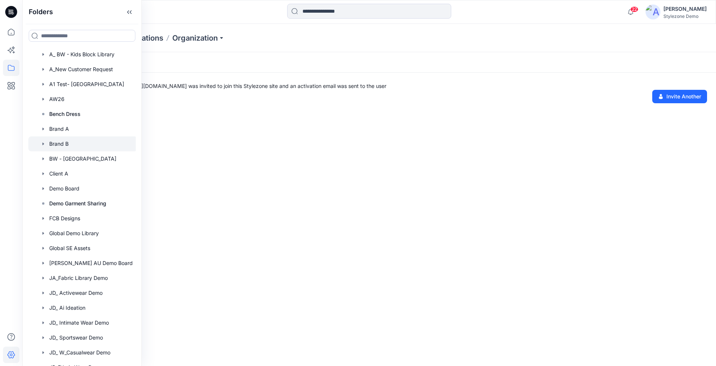
scroll to position [34, 0]
click at [89, 201] on p "Demo Garment Sharing" at bounding box center [77, 202] width 57 height 9
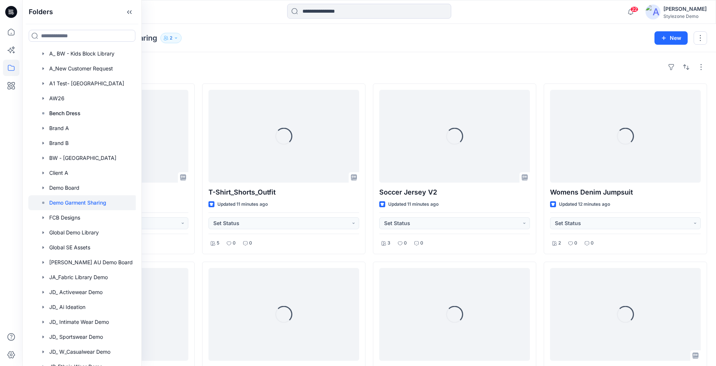
click at [267, 57] on div "Styles Loading... Sweatshirt_Jean_Outfit Updated 11 minutes ago Set Status 3 0 …" at bounding box center [369, 349] width 694 height 595
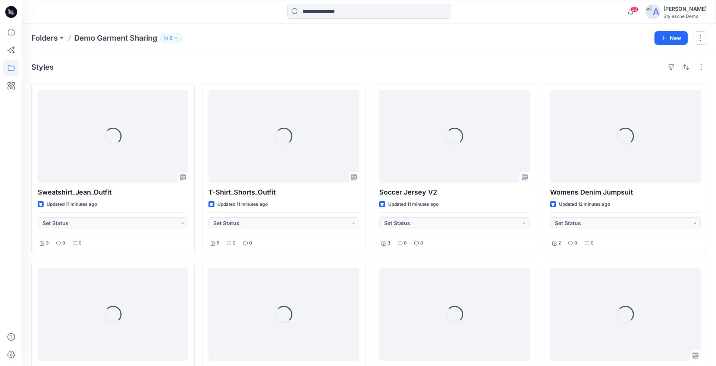
click at [174, 40] on button "2" at bounding box center [170, 38] width 21 height 10
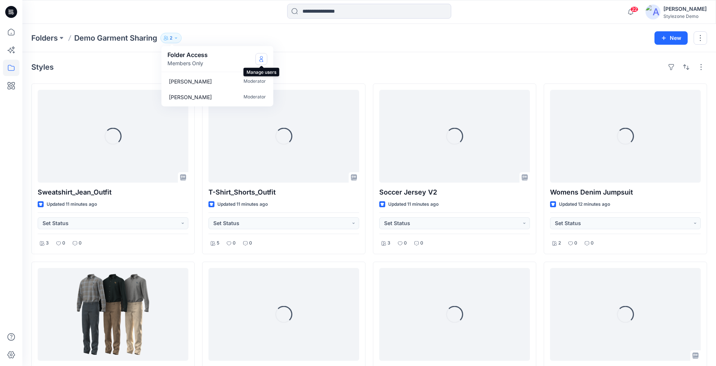
click at [263, 58] on icon "Manage Users" at bounding box center [261, 59] width 6 height 6
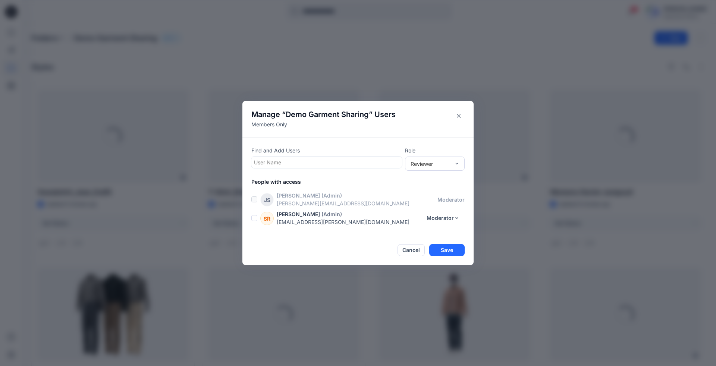
click at [318, 161] on div at bounding box center [326, 162] width 145 height 9
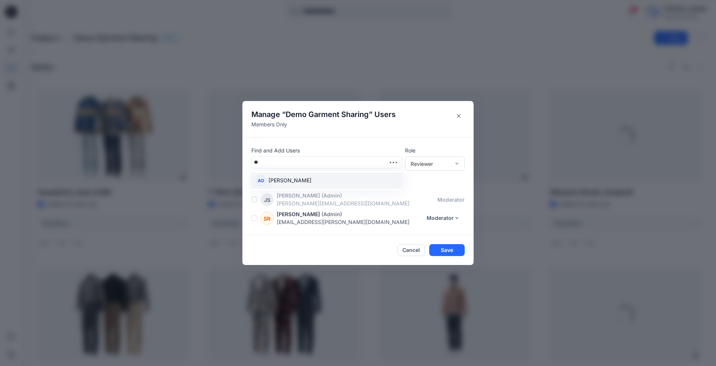
type input "*"
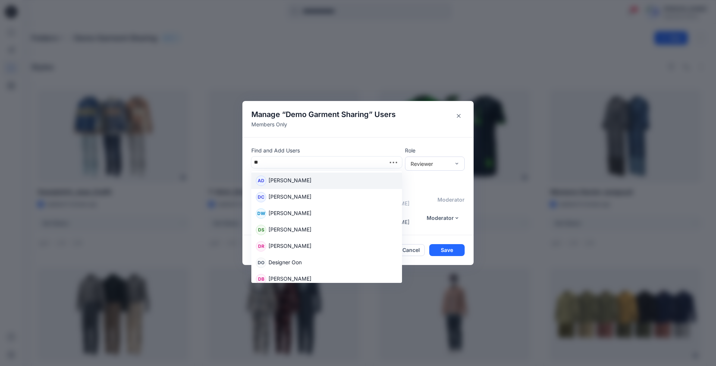
type input "***"
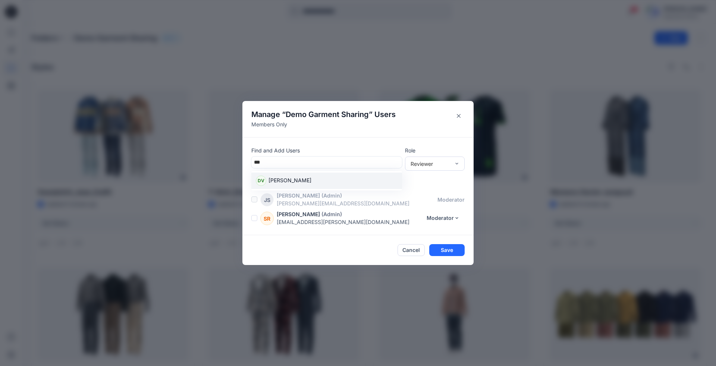
click at [340, 184] on div "DV [PERSON_NAME]" at bounding box center [327, 181] width 142 height 10
click at [435, 169] on div "Reviewer" at bounding box center [435, 164] width 60 height 14
click at [436, 202] on div "Moderator" at bounding box center [435, 204] width 57 height 13
click at [433, 164] on div "Moderator" at bounding box center [431, 164] width 40 height 8
click at [436, 192] on div "Contributor" at bounding box center [435, 191] width 57 height 13
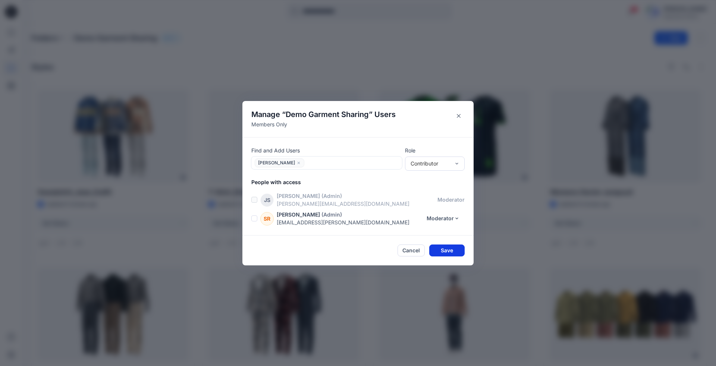
click at [451, 252] on button "Save" at bounding box center [446, 251] width 35 height 12
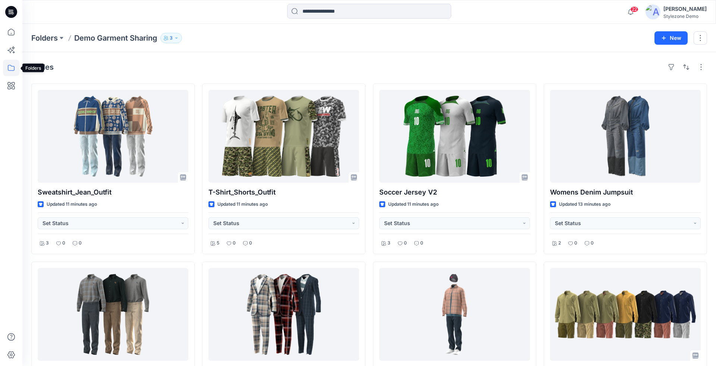
click at [13, 68] on icon at bounding box center [11, 68] width 16 height 16
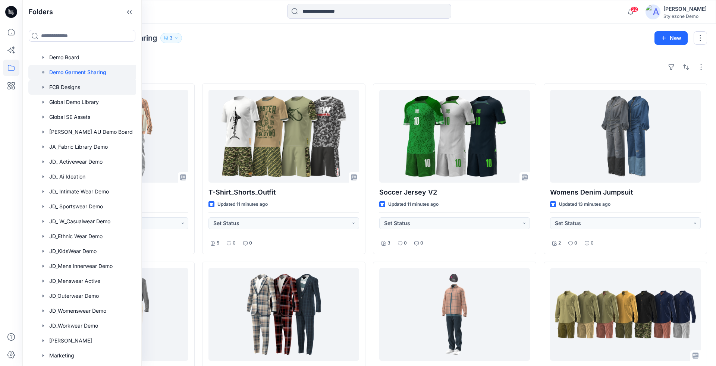
scroll to position [163, 0]
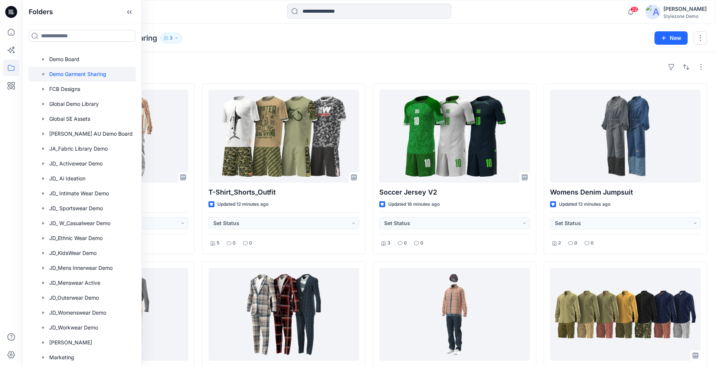
click at [233, 36] on div "Folders Demo Garment Sharing 3 Folder Access Members Only [PERSON_NAME] Moderat…" at bounding box center [340, 38] width 618 height 10
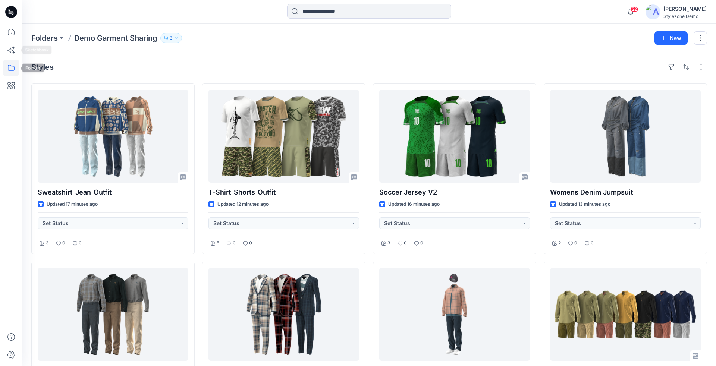
click at [6, 70] on icon at bounding box center [11, 68] width 16 height 16
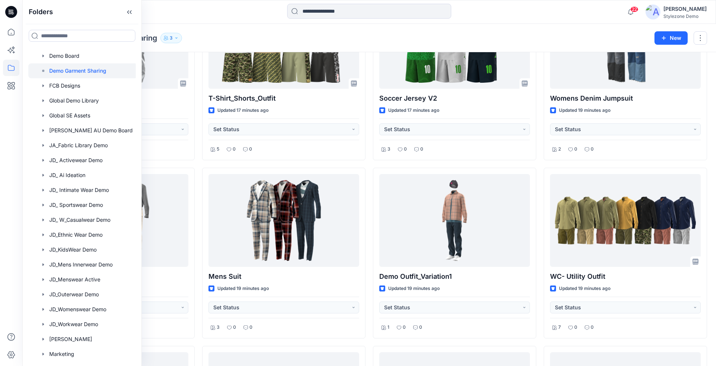
scroll to position [166, 0]
